Goal: Task Accomplishment & Management: Manage account settings

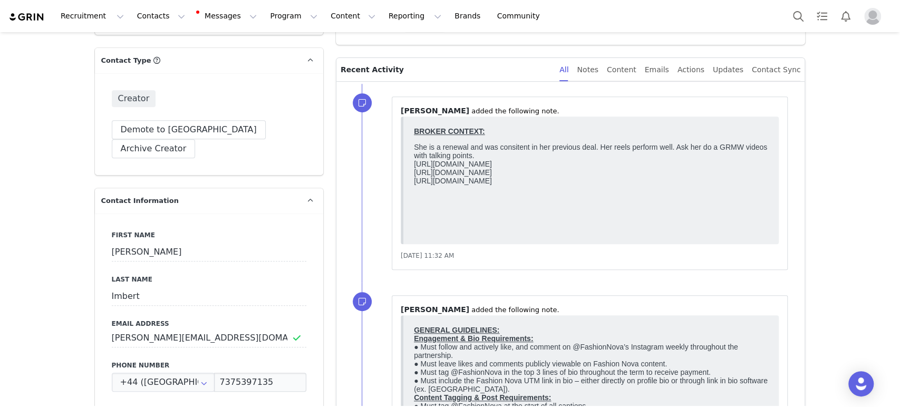
scroll to position [295, 0]
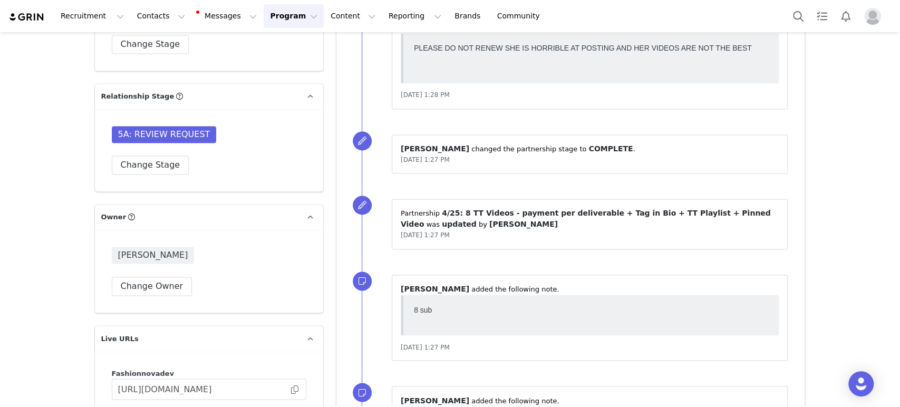
scroll to position [1089, 0]
click at [159, 155] on button "Change Stage" at bounding box center [151, 164] width 78 height 19
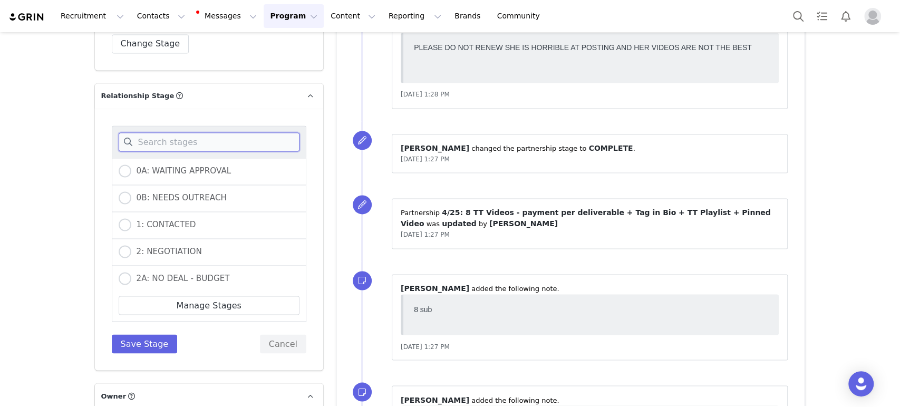
click at [165, 132] on input at bounding box center [209, 141] width 181 height 19
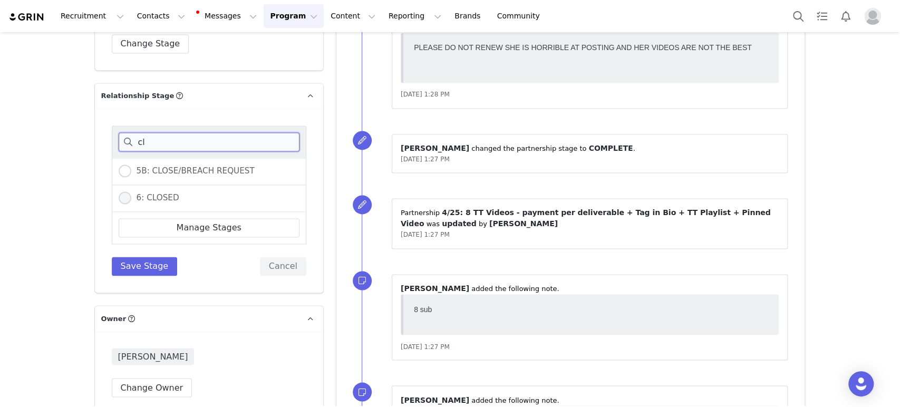
type input "cl"
click at [119, 191] on span at bounding box center [125, 197] width 13 height 13
click at [119, 191] on input "6: CLOSED" at bounding box center [125, 198] width 13 height 14
radio input "true"
click at [125, 257] on button "Save Stage" at bounding box center [145, 266] width 66 height 19
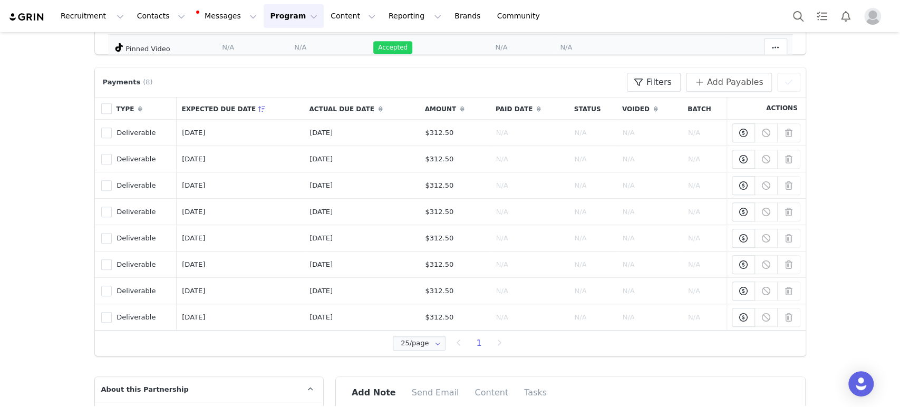
scroll to position [441, 0]
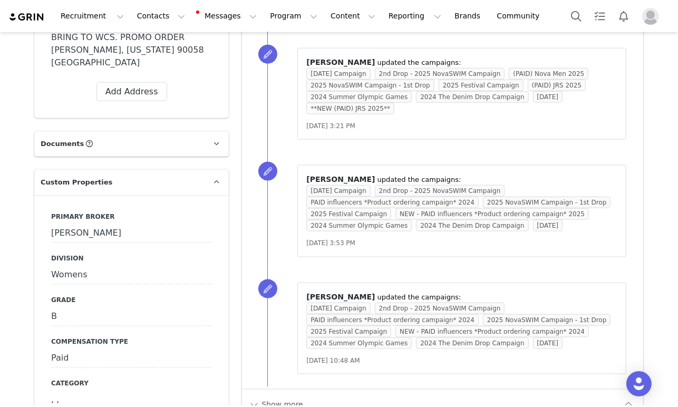
scroll to position [1009, 0]
